Goal: Task Accomplishment & Management: Manage account settings

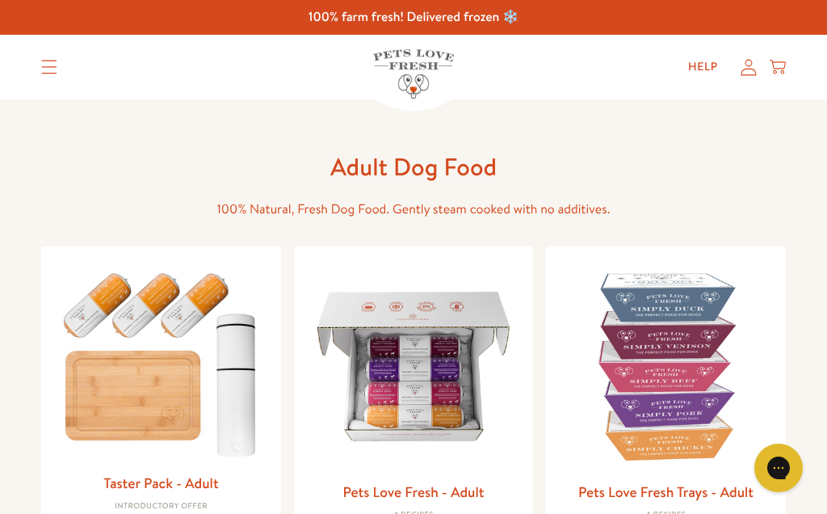
click at [751, 70] on icon at bounding box center [749, 67] width 16 height 17
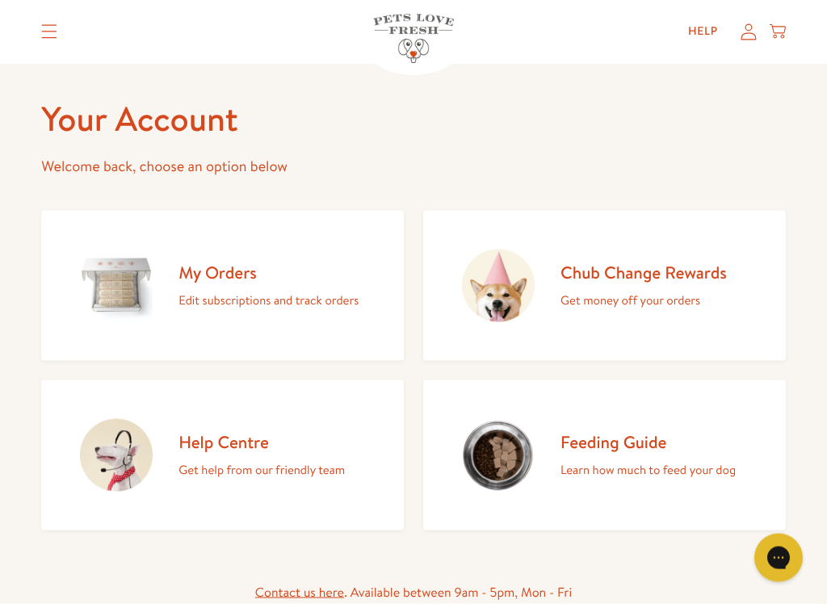
scroll to position [55, 0]
click at [247, 283] on div "My Orders Edit subscriptions and track orders" at bounding box center [268, 285] width 180 height 49
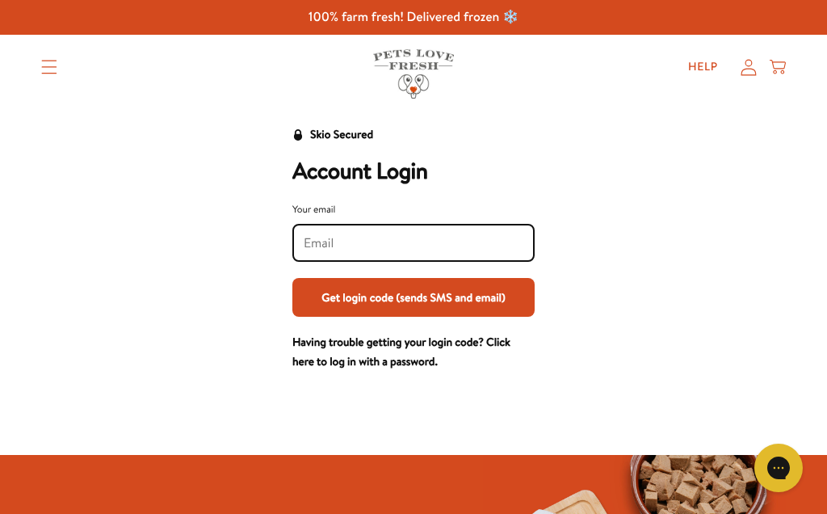
click at [329, 244] on input "Your email" at bounding box center [414, 243] width 220 height 18
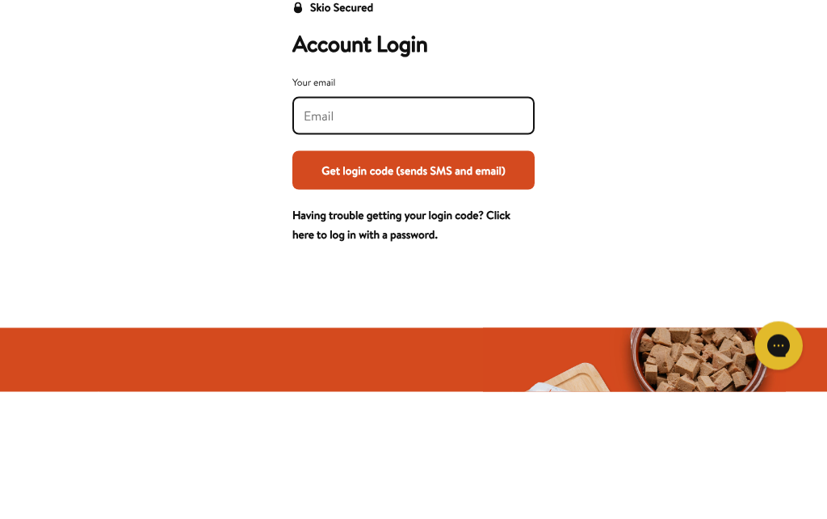
type input "[EMAIL_ADDRESS][DOMAIN_NAME]"
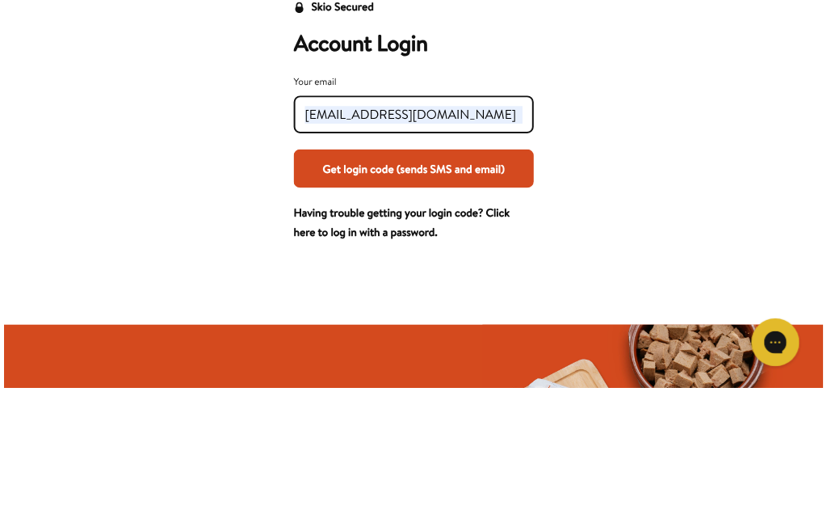
scroll to position [128, 0]
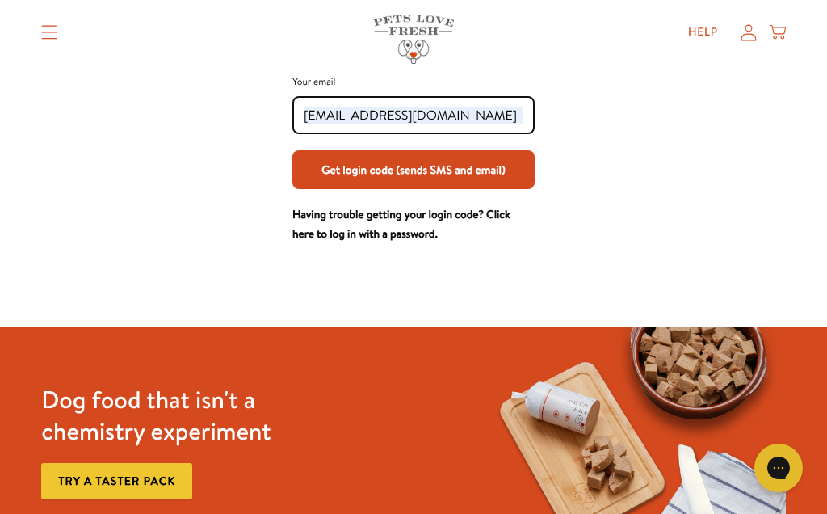
click at [446, 170] on button "Get login code (sends SMS and email)" at bounding box center [413, 169] width 242 height 39
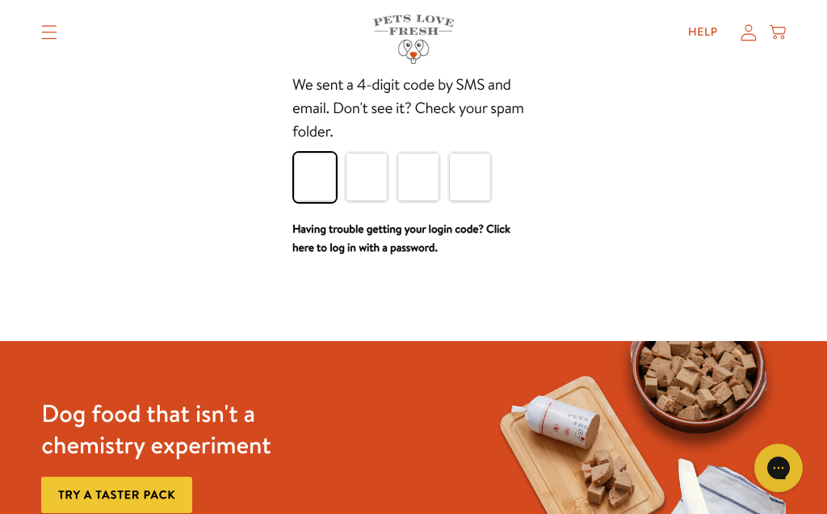
click at [325, 183] on input "Please enter your pin code" at bounding box center [315, 177] width 42 height 48
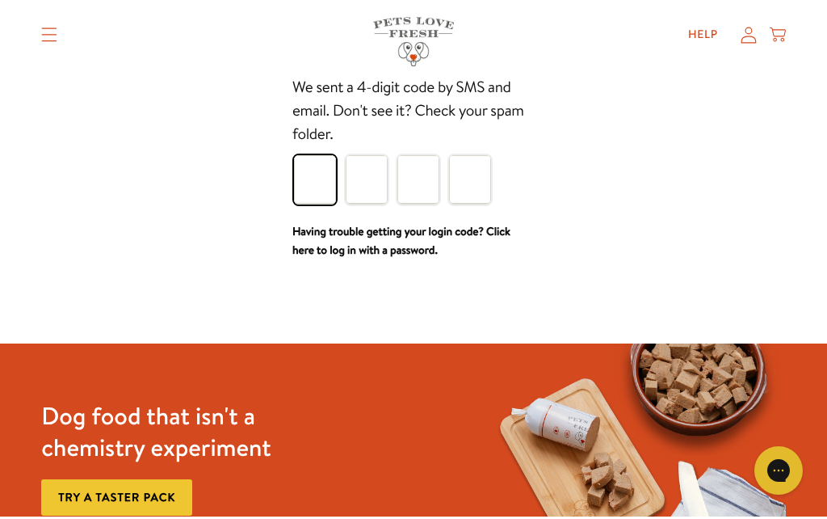
scroll to position [127, 0]
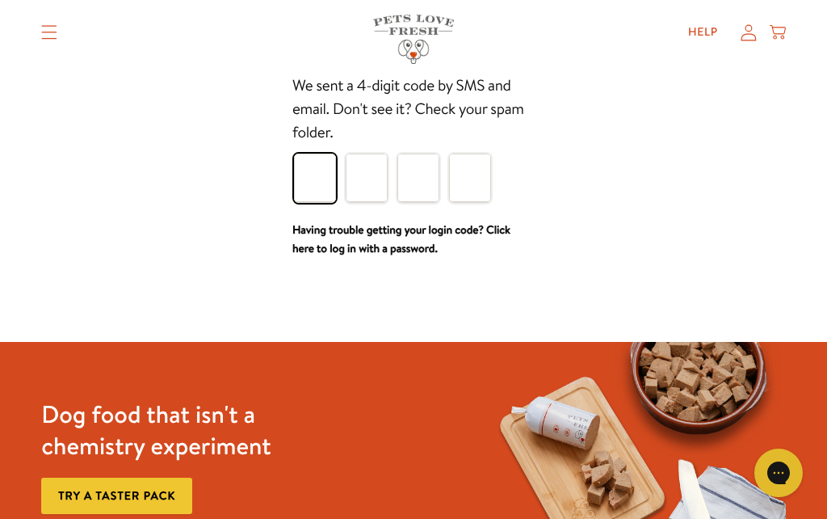
type input "1"
type input "0"
type input "5"
type input "3"
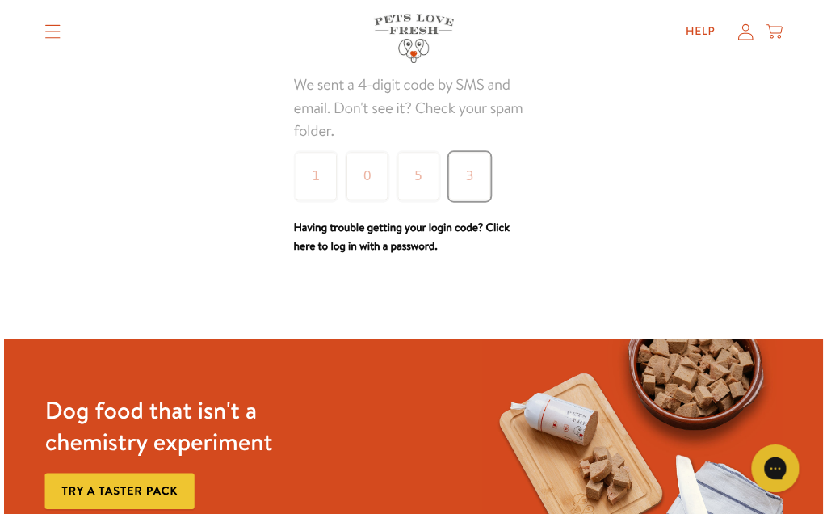
scroll to position [128, 0]
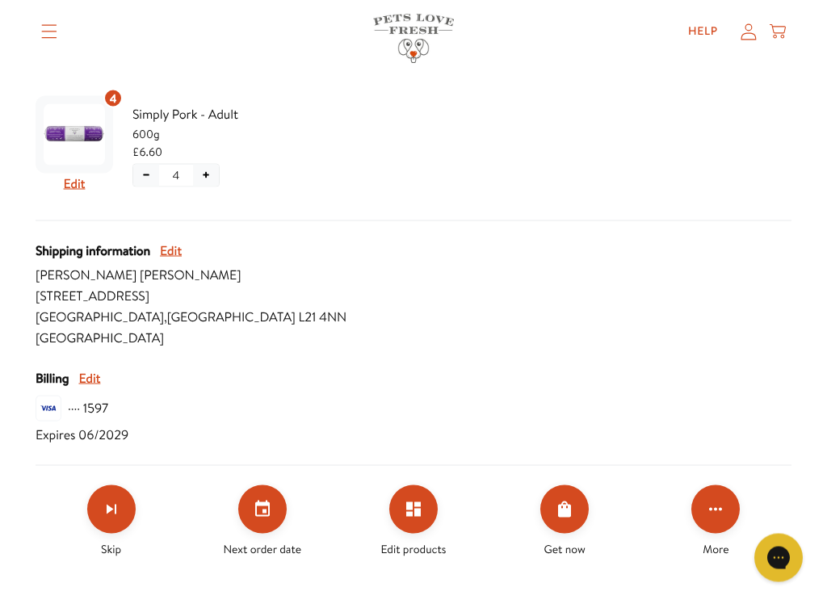
scroll to position [590, 0]
click at [271, 506] on icon "Set your next order date" at bounding box center [262, 508] width 19 height 19
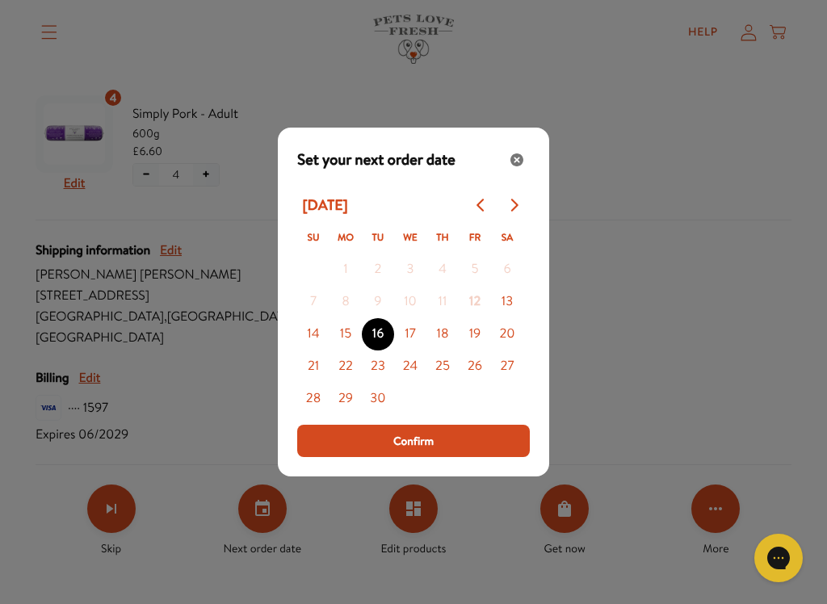
click at [442, 428] on button "Confirm" at bounding box center [413, 441] width 233 height 32
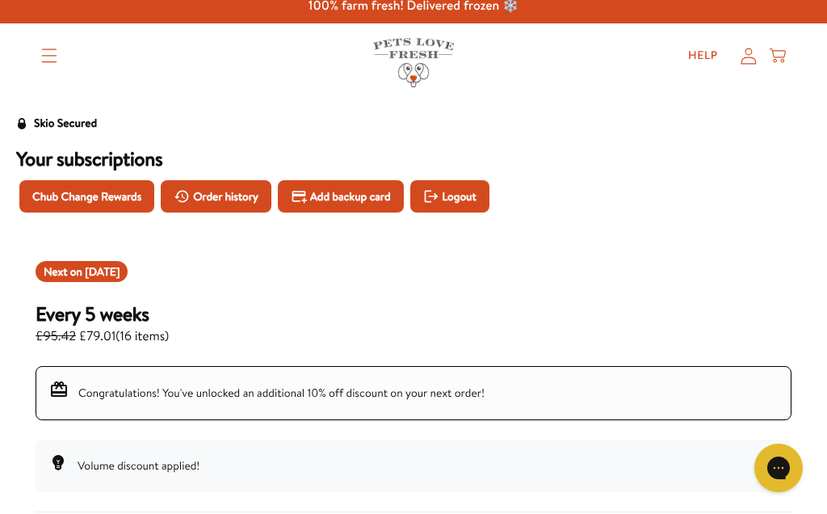
scroll to position [0, 0]
